Goal: Task Accomplishment & Management: Complete application form

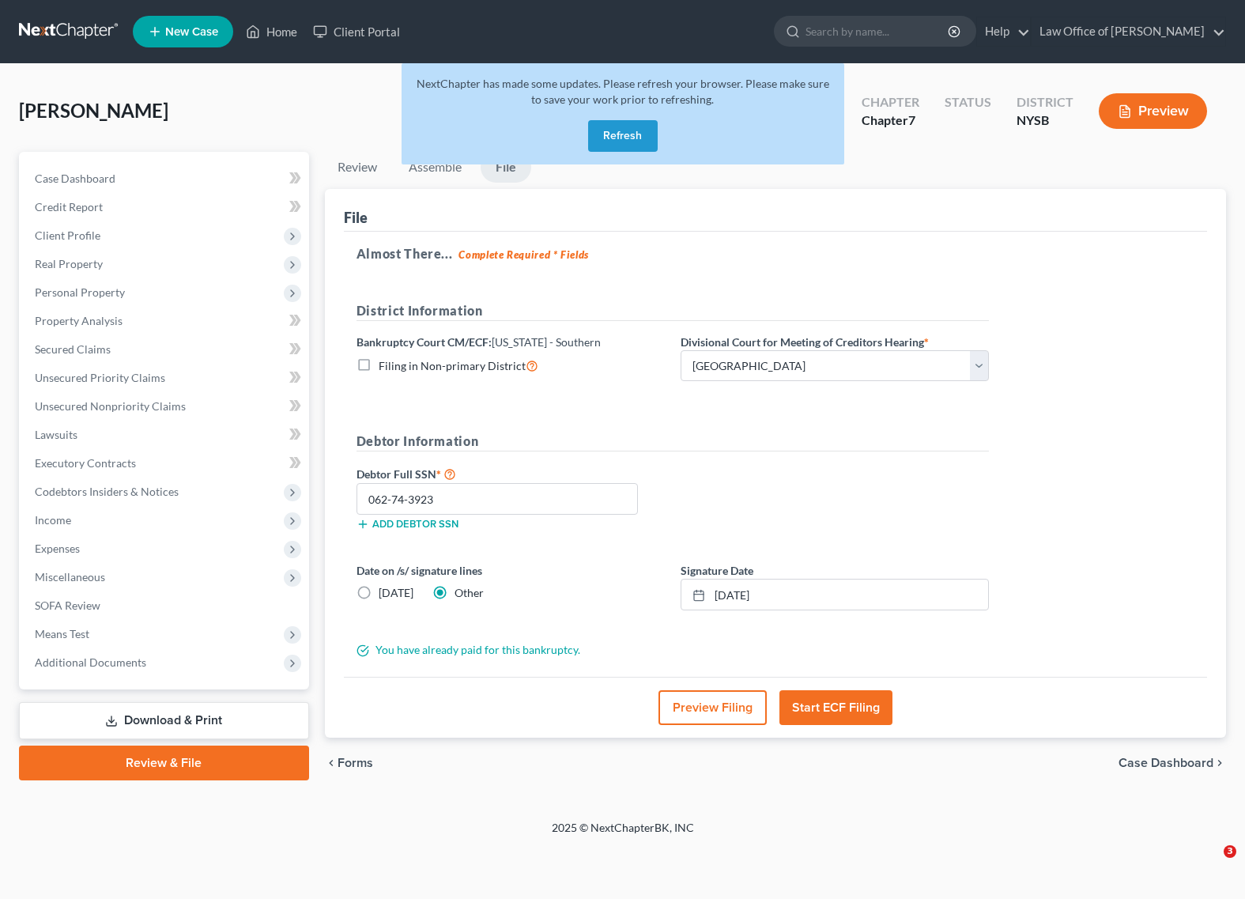
select select "2"
click at [74, 262] on span "Real Property" at bounding box center [69, 263] width 68 height 13
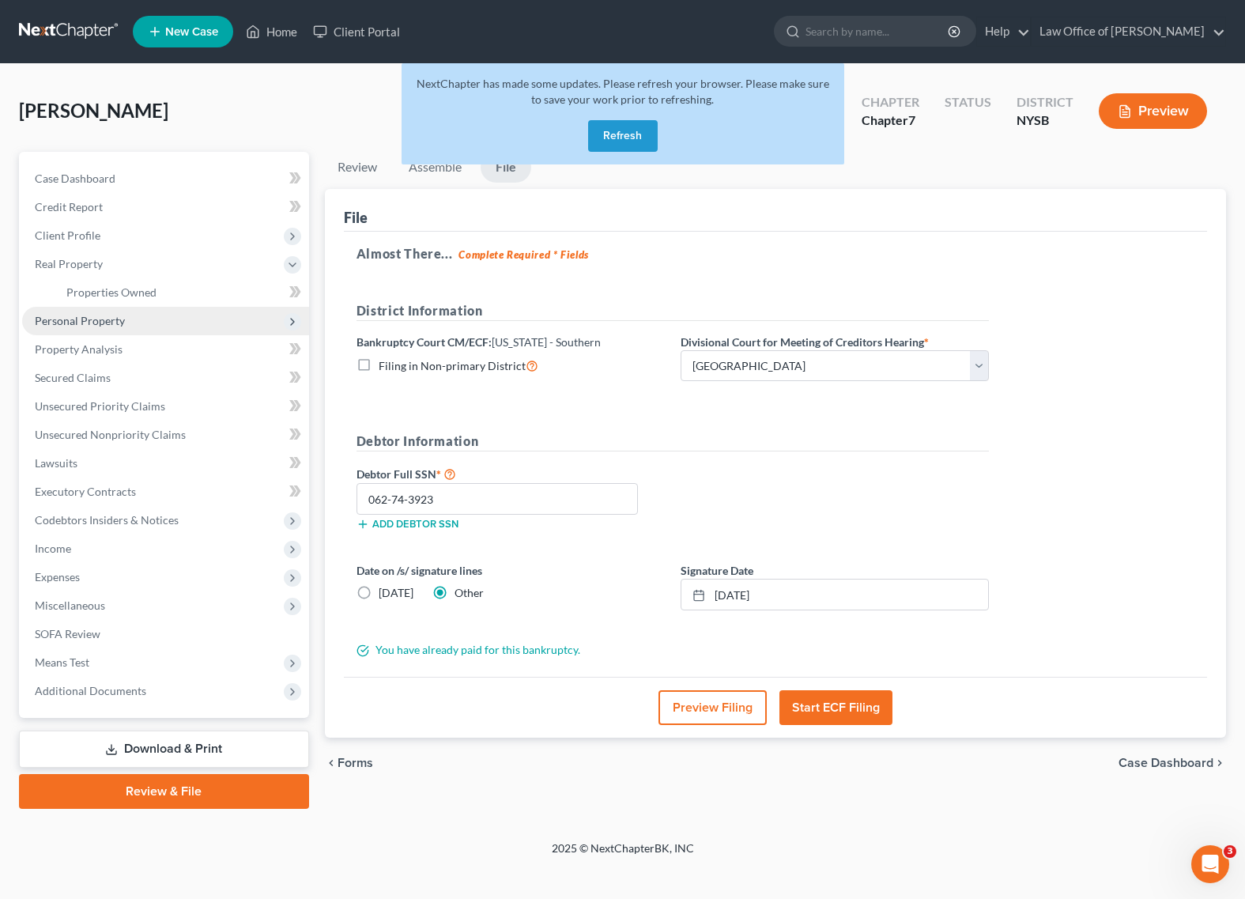
click at [69, 319] on span "Personal Property" at bounding box center [80, 320] width 90 height 13
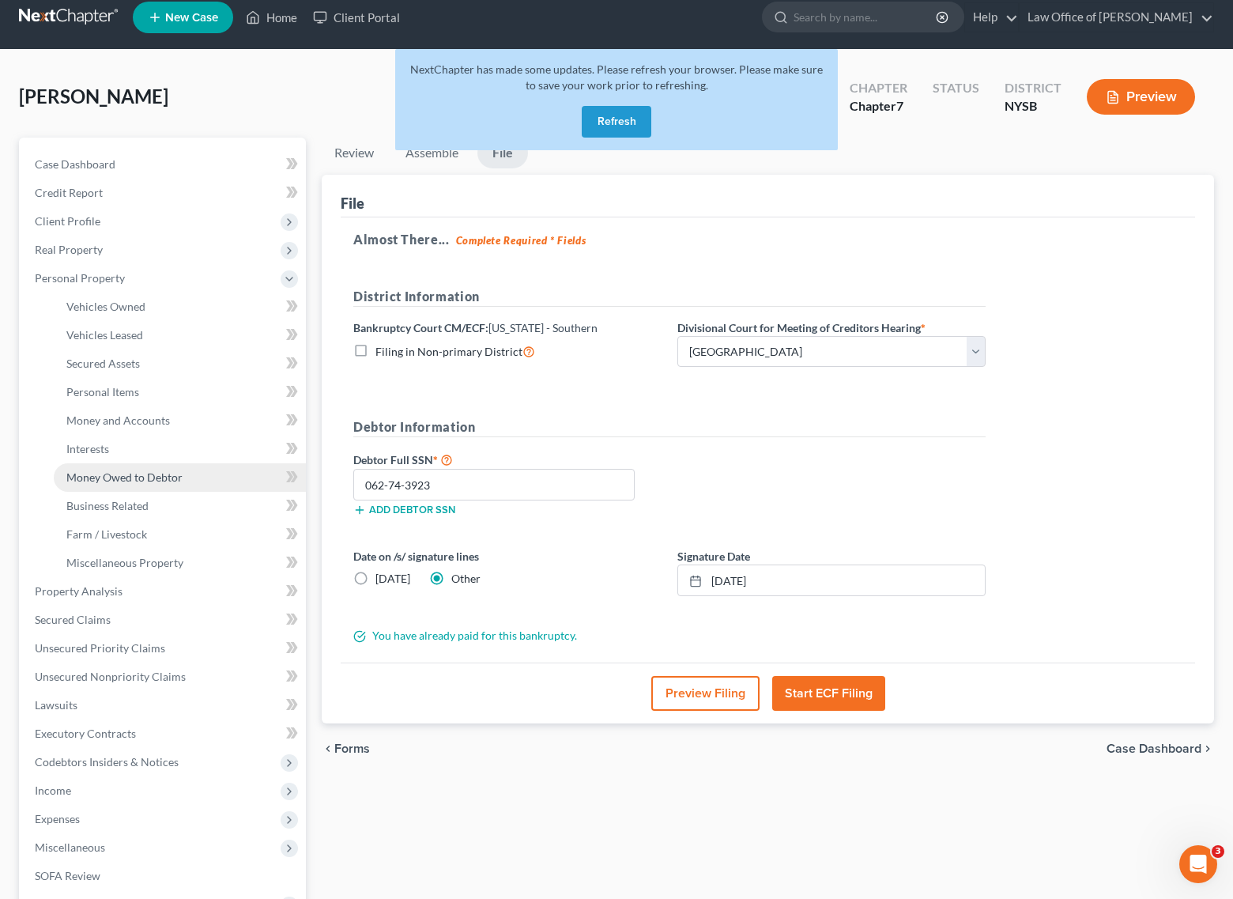
scroll to position [226, 0]
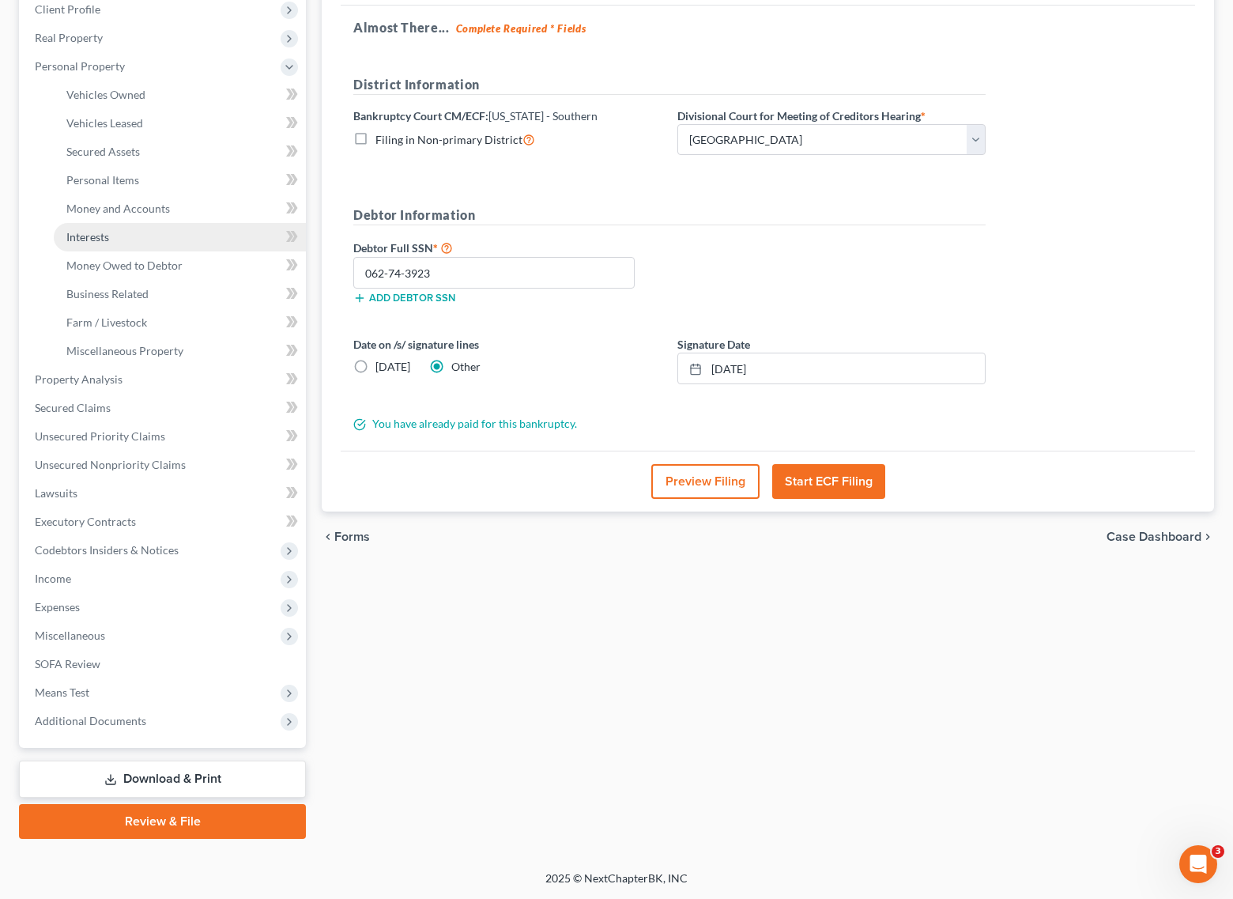
click at [100, 232] on span "Interests" at bounding box center [87, 236] width 43 height 13
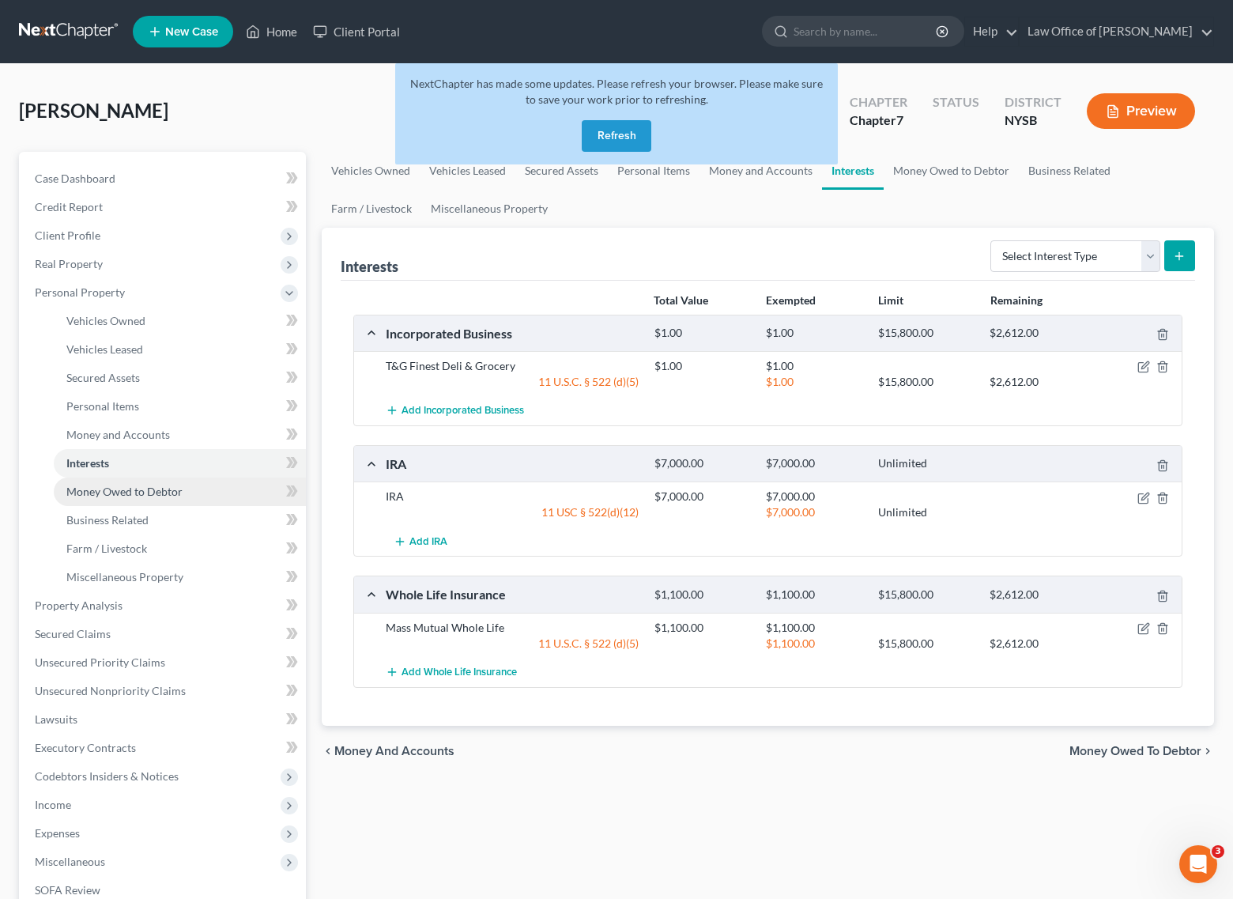
click at [126, 490] on span "Money Owed to Debtor" at bounding box center [124, 491] width 116 height 13
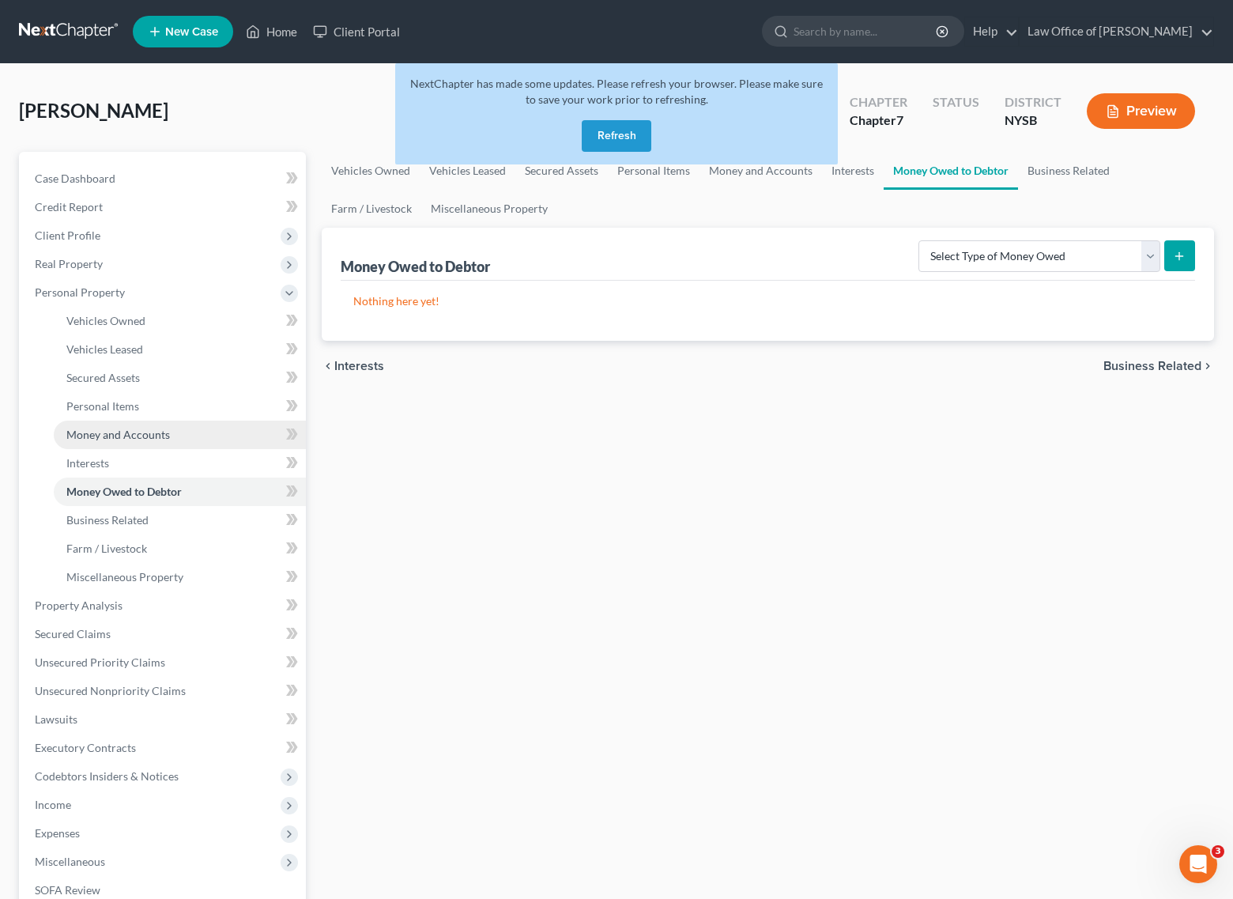
click at [106, 437] on span "Money and Accounts" at bounding box center [118, 434] width 104 height 13
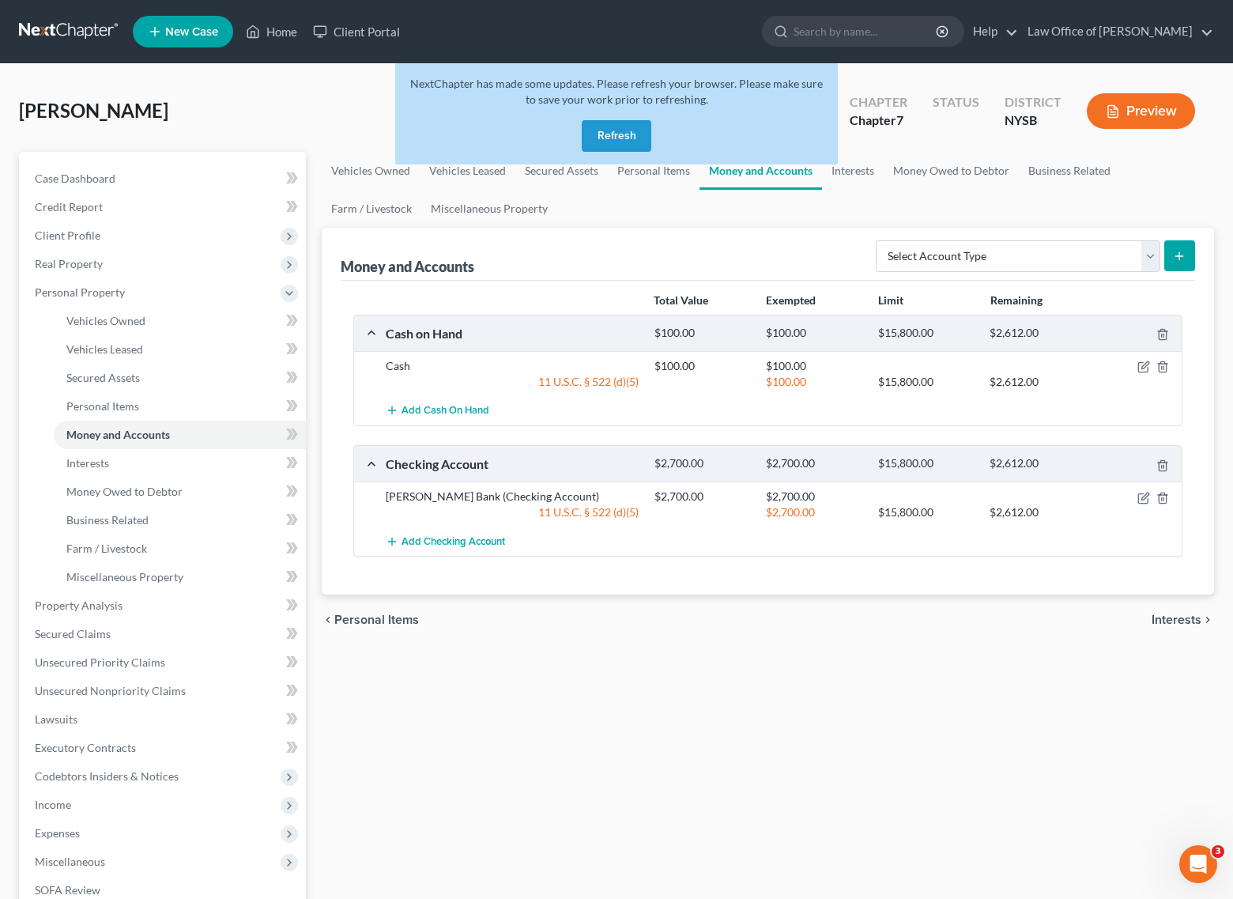
click at [87, 35] on link at bounding box center [69, 31] width 101 height 28
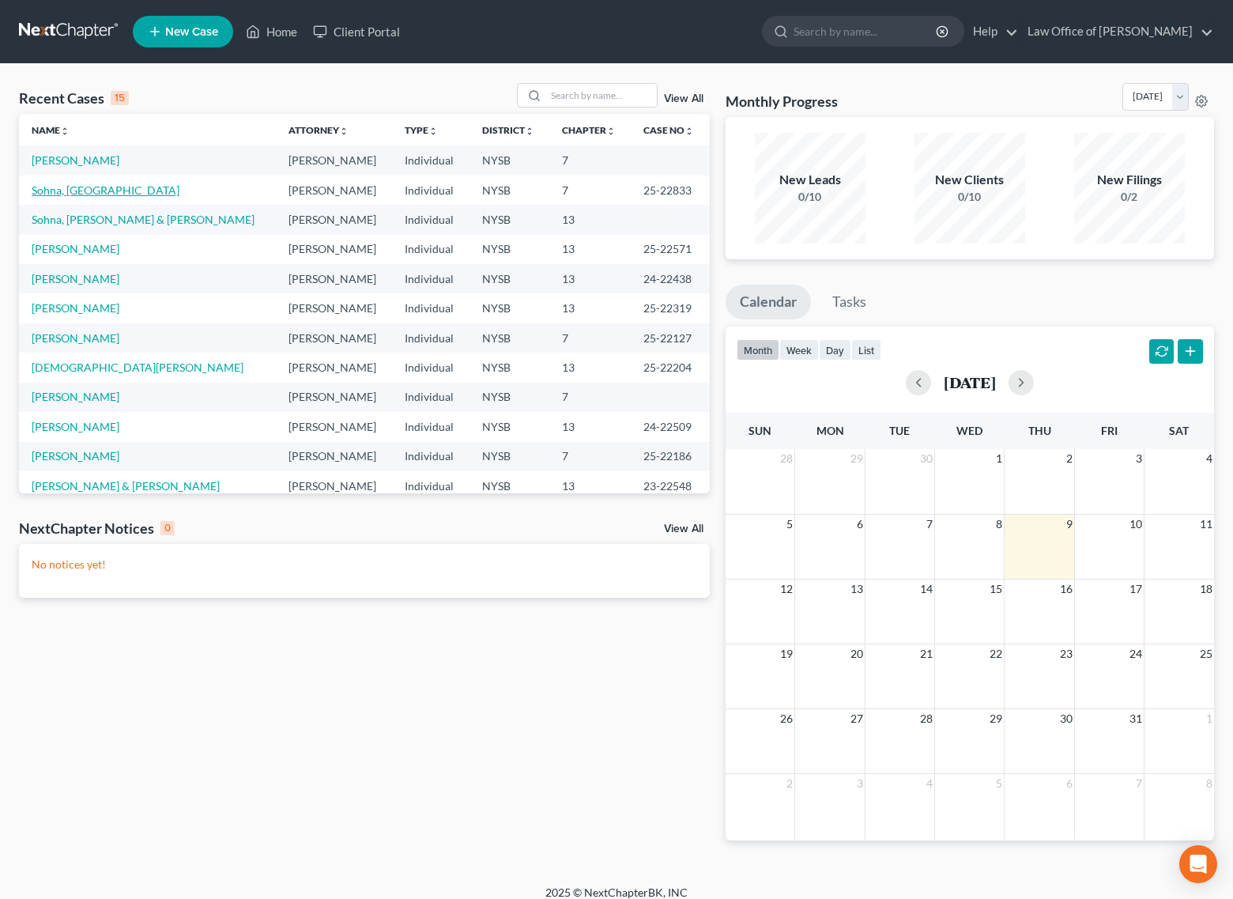
click at [97, 189] on link "Sohna, [GEOGRAPHIC_DATA]" at bounding box center [106, 189] width 148 height 13
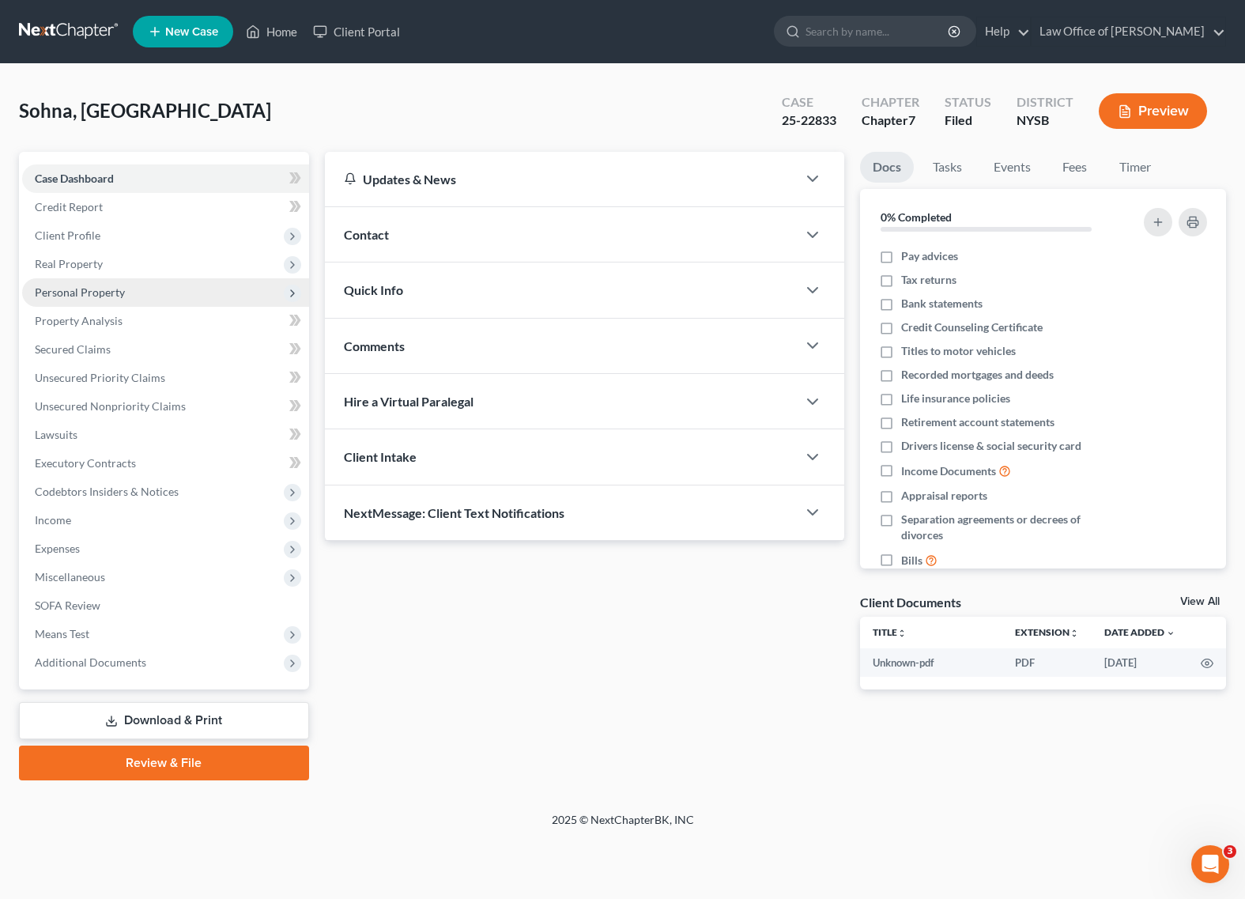
click at [77, 298] on span "Personal Property" at bounding box center [80, 291] width 90 height 13
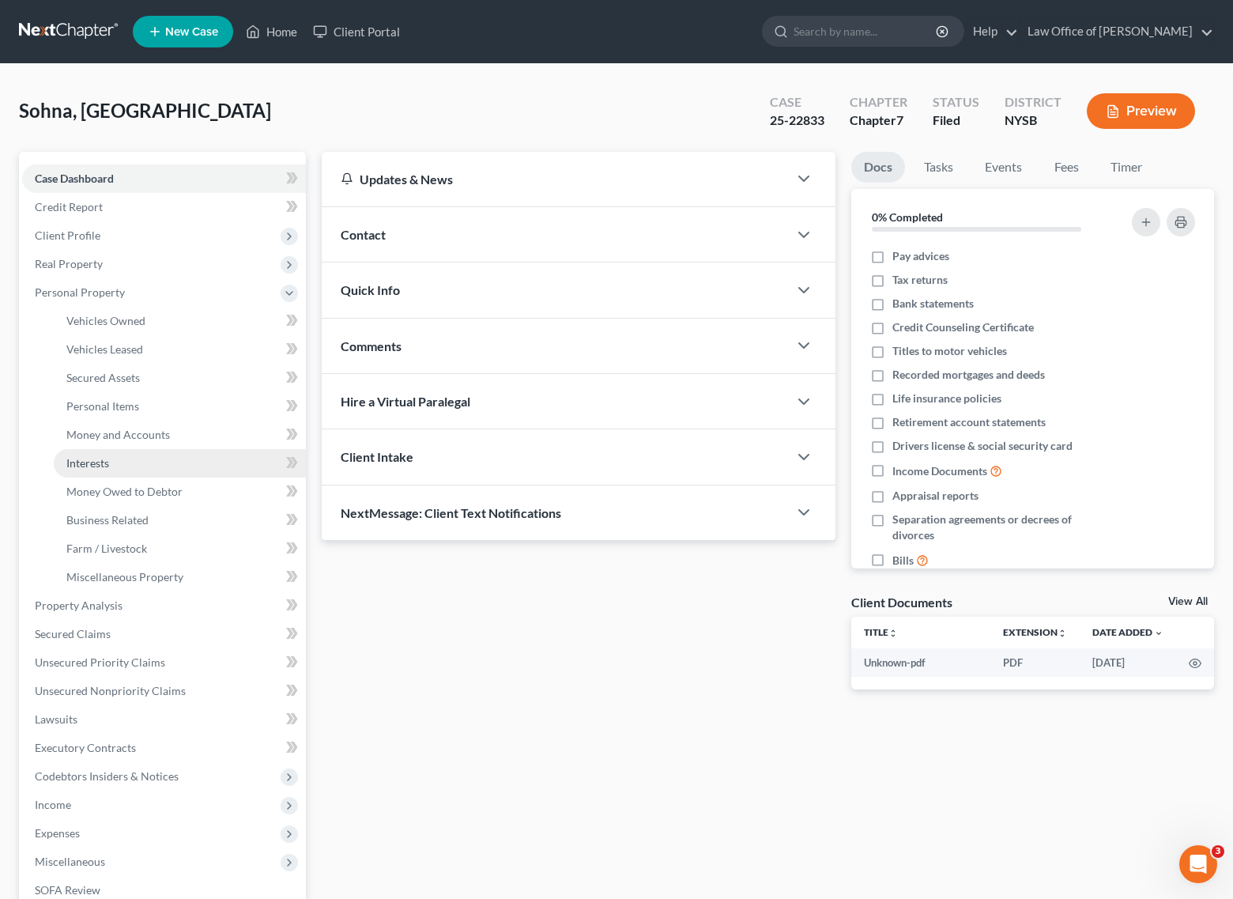
click at [94, 466] on span "Interests" at bounding box center [87, 462] width 43 height 13
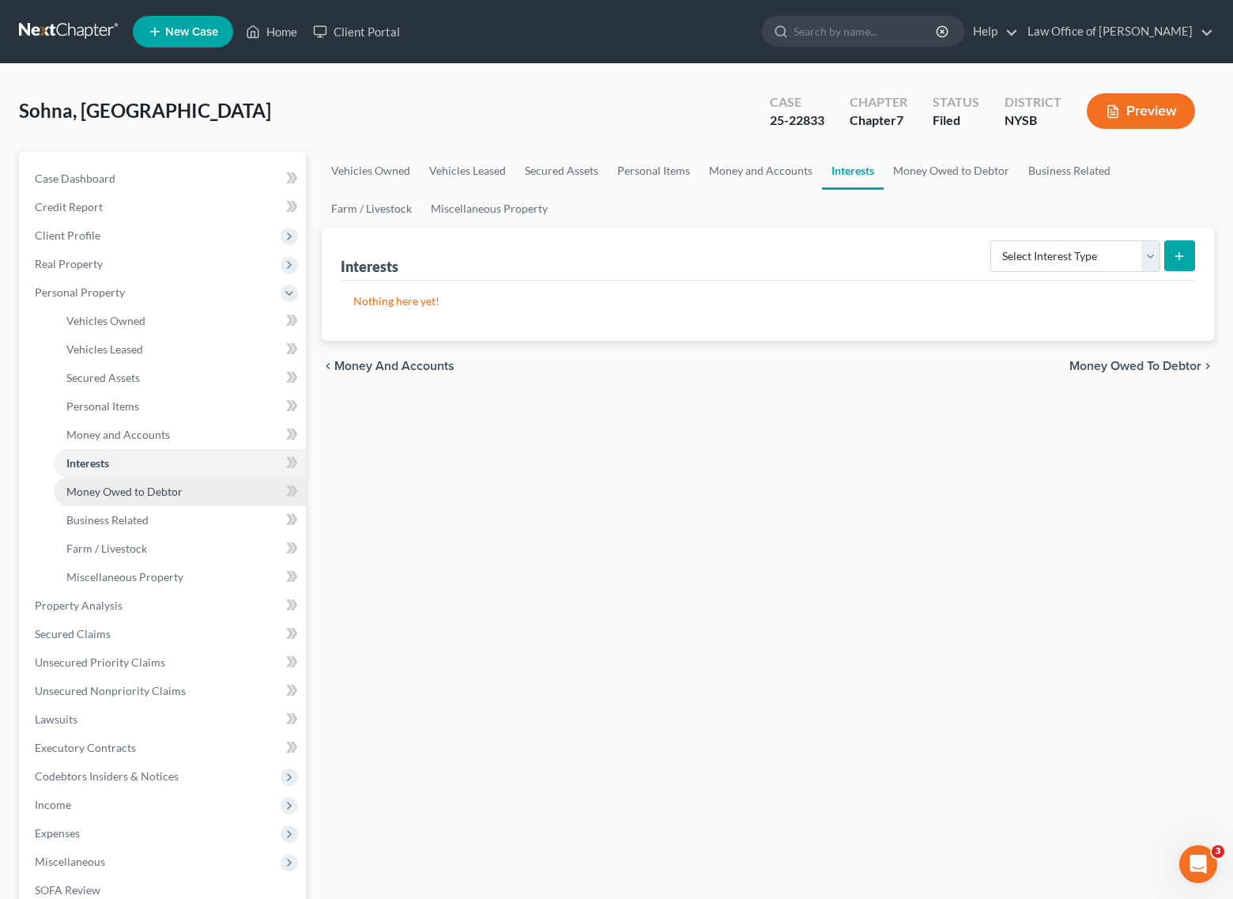
click at [97, 493] on span "Money Owed to Debtor" at bounding box center [124, 491] width 116 height 13
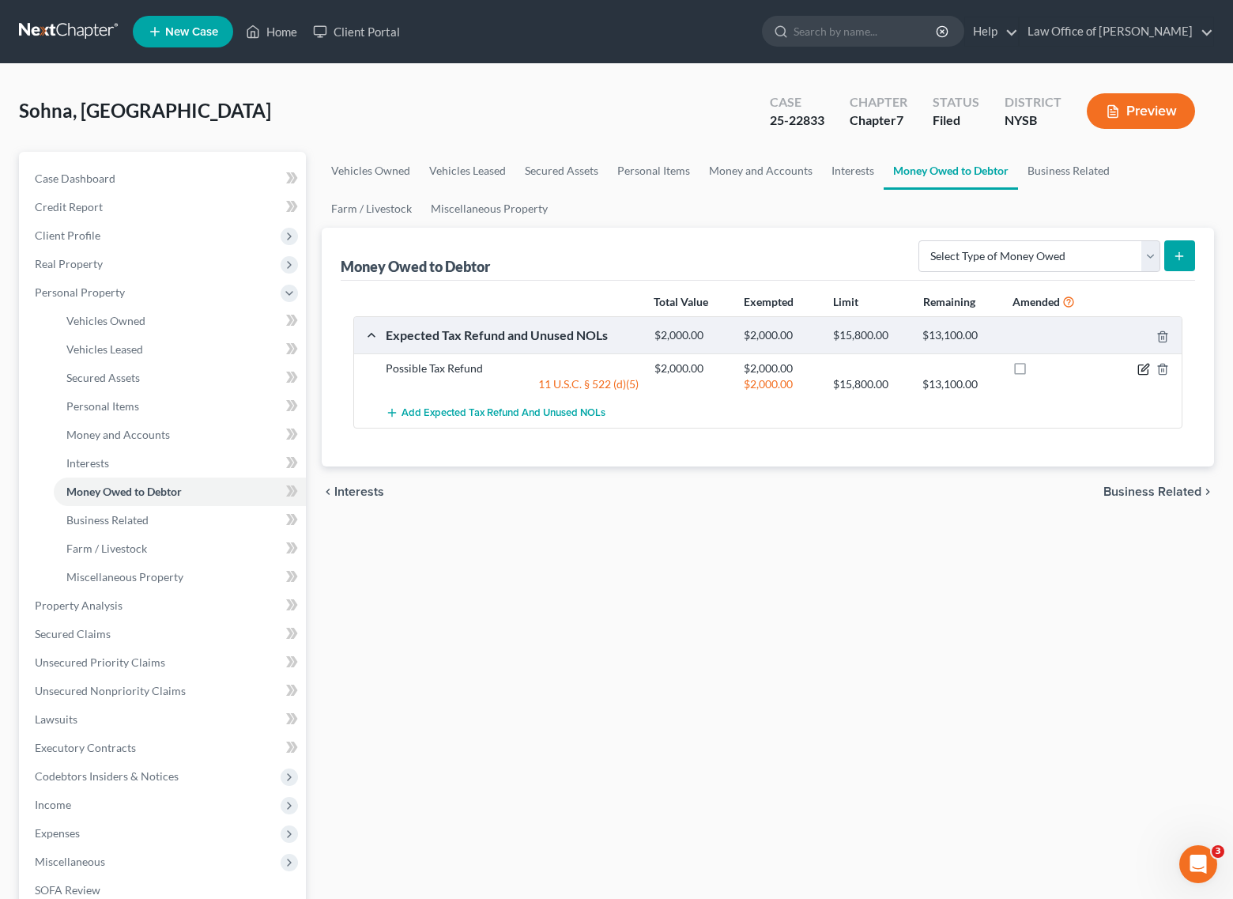
click at [1142, 368] on icon "button" at bounding box center [1144, 369] width 13 height 13
select select "0"
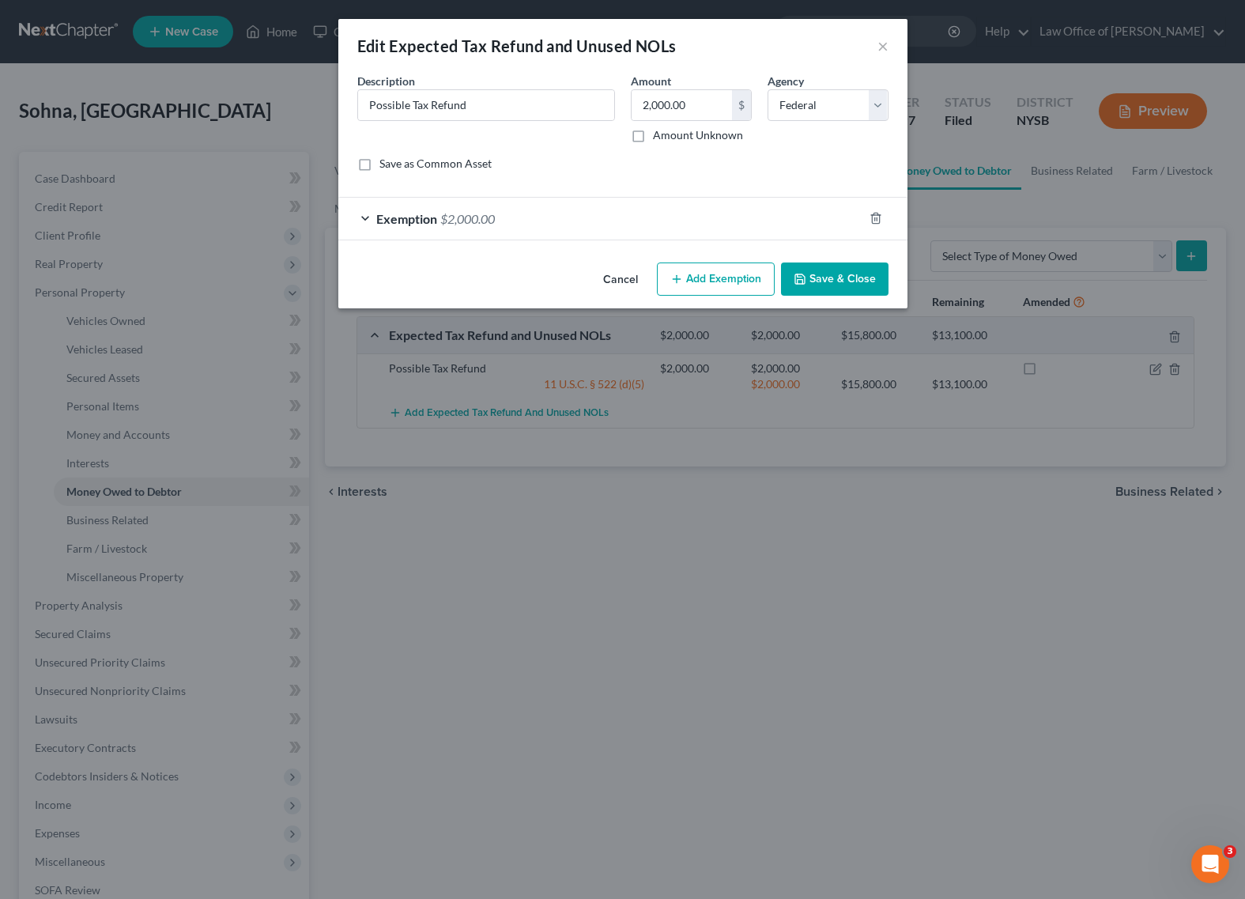
click at [466, 217] on span "$2,000.00" at bounding box center [467, 218] width 55 height 15
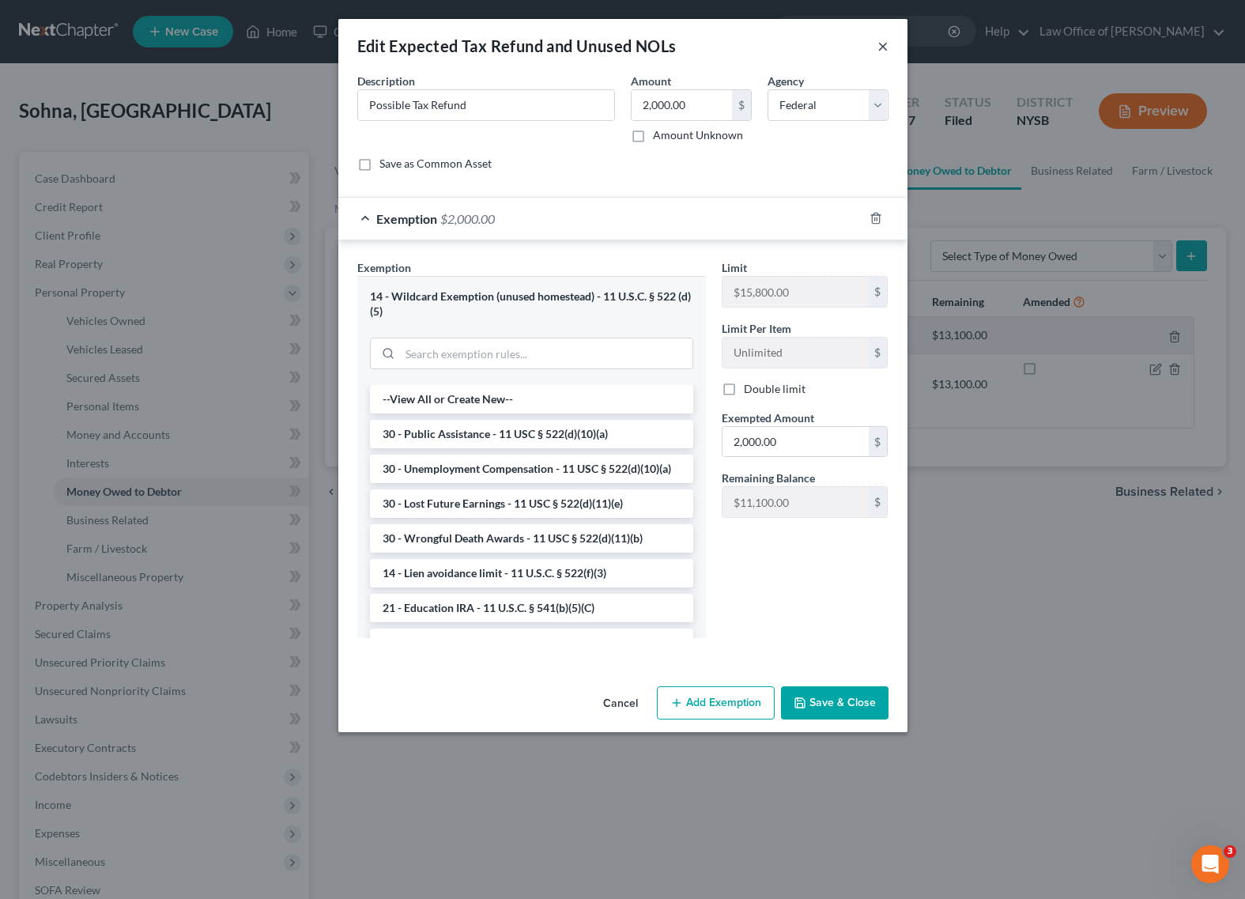
click at [882, 45] on button "×" at bounding box center [883, 45] width 11 height 19
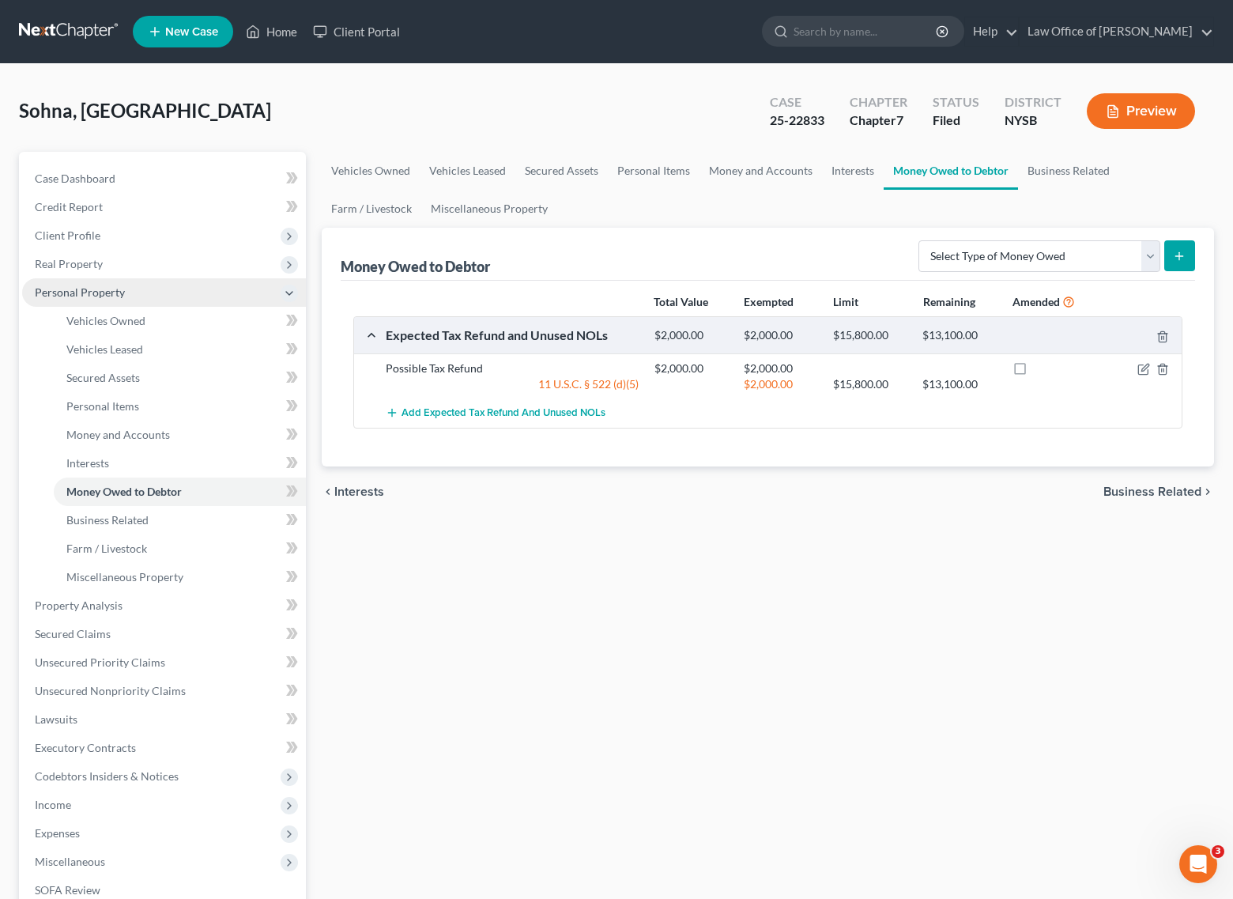
click at [53, 294] on span "Personal Property" at bounding box center [80, 291] width 90 height 13
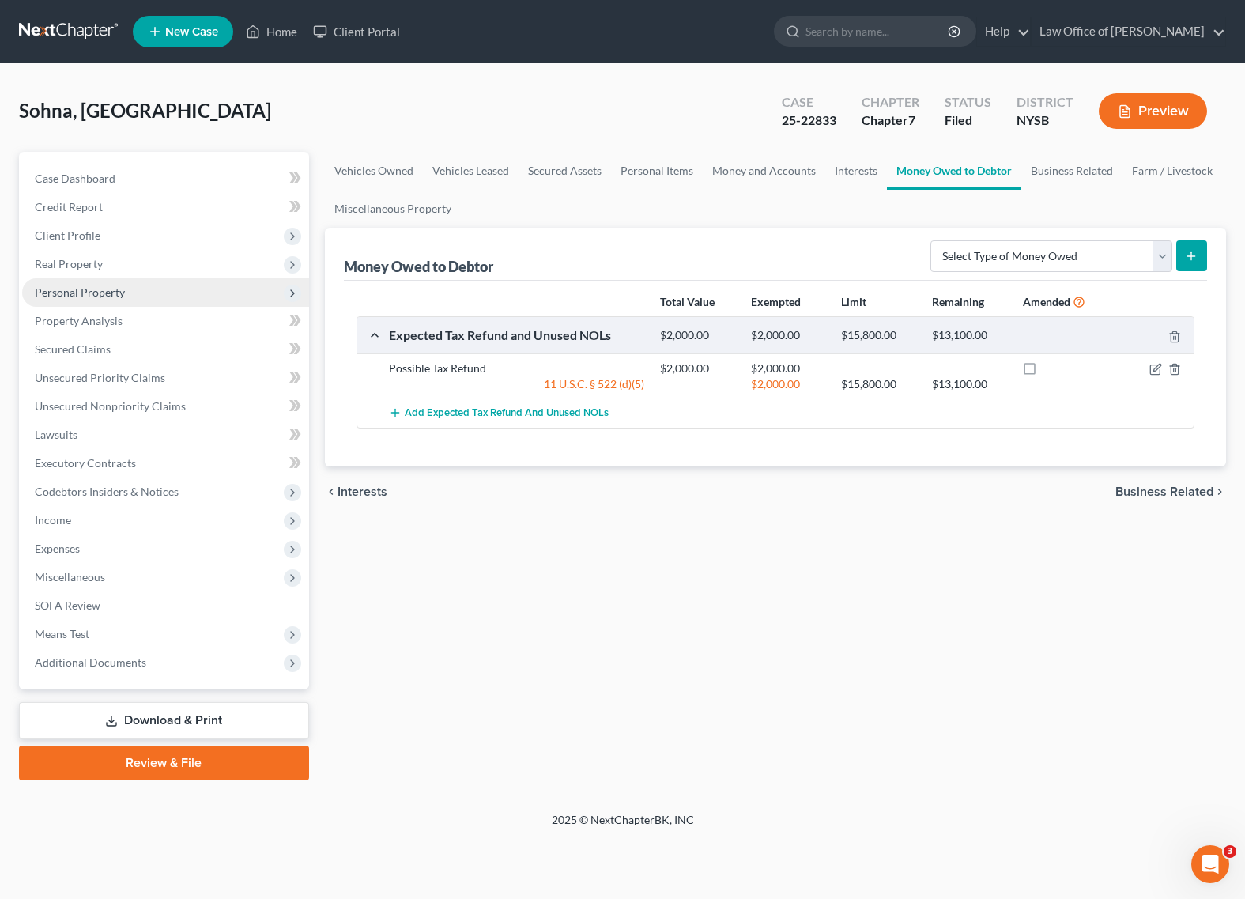
click at [96, 300] on span "Personal Property" at bounding box center [165, 292] width 287 height 28
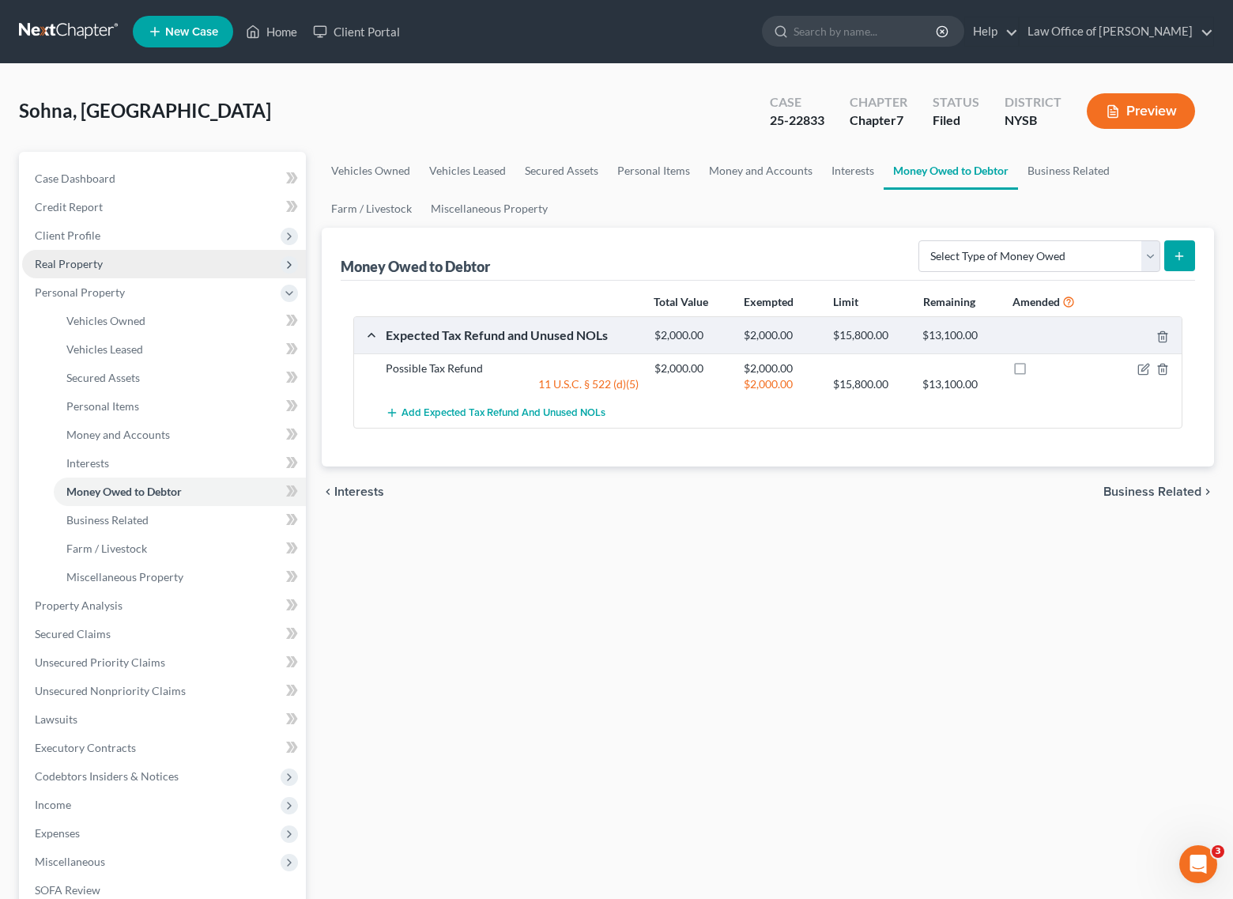
click at [77, 269] on span "Real Property" at bounding box center [69, 263] width 68 height 13
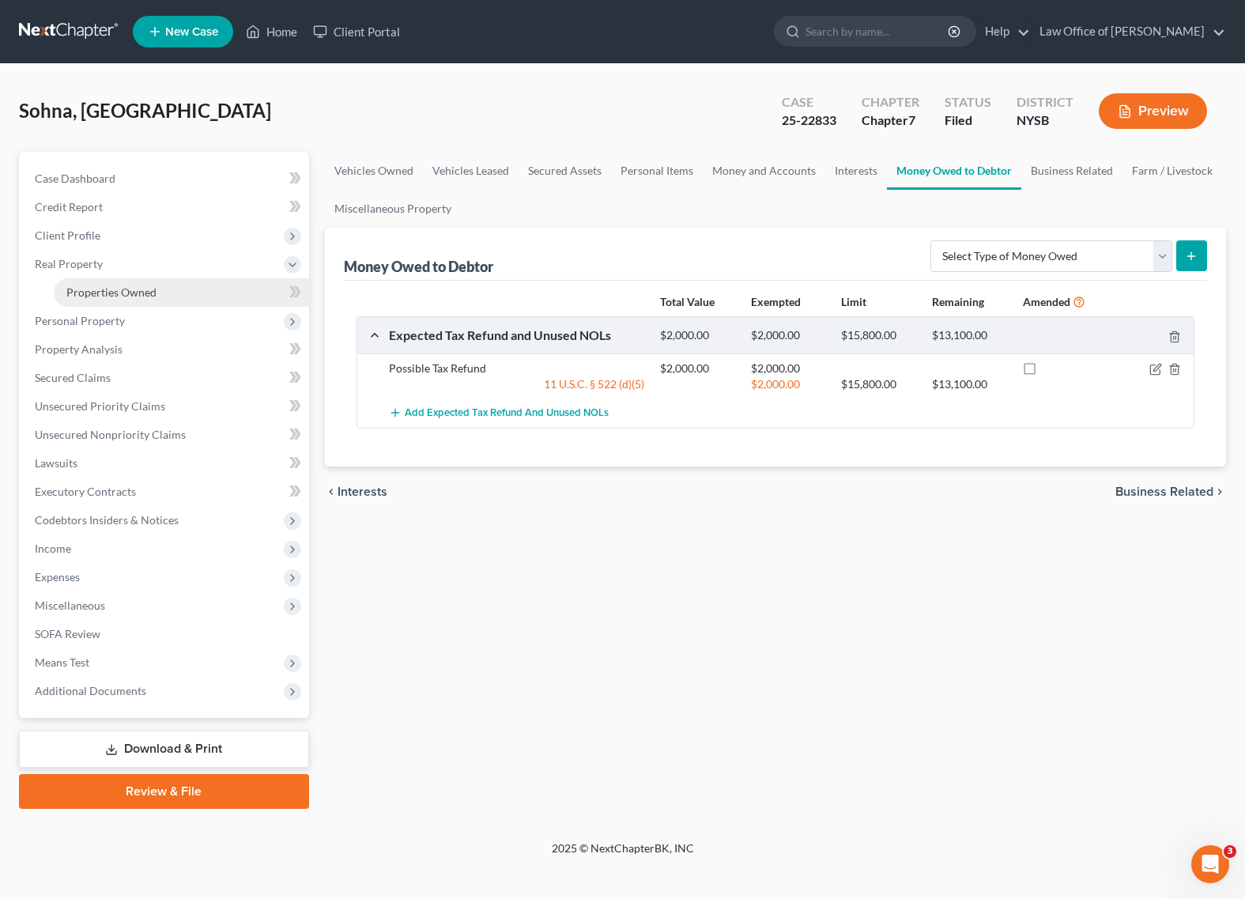
click at [91, 292] on span "Properties Owned" at bounding box center [111, 291] width 90 height 13
